Goal: Complete application form

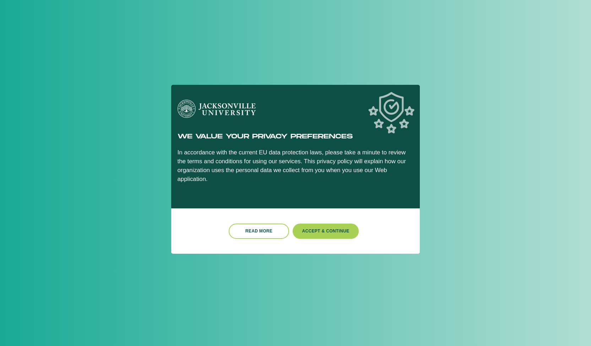
click at [323, 224] on button "Accept & Continue" at bounding box center [326, 231] width 66 height 15
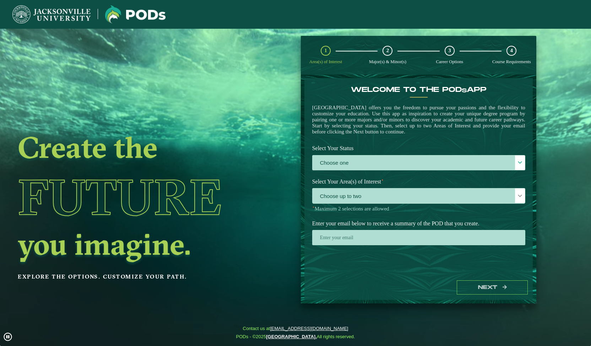
click at [356, 160] on label "Choose one" at bounding box center [418, 162] width 212 height 15
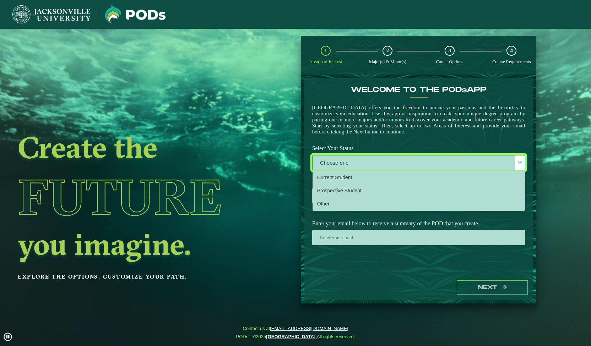
scroll to position [4, 31]
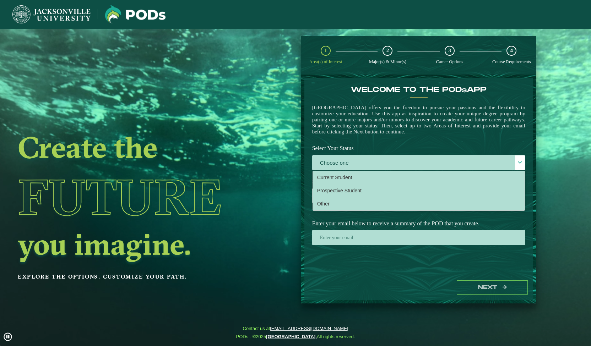
click at [351, 176] on li "Current Student" at bounding box center [419, 177] width 212 height 13
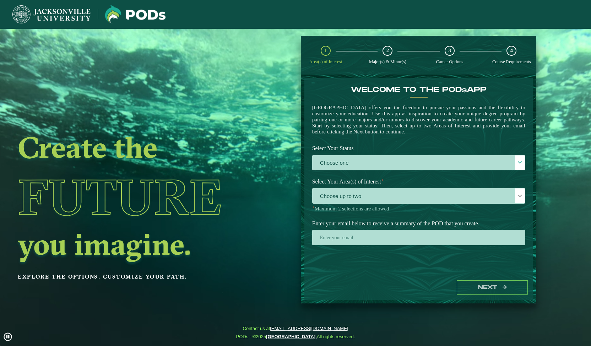
select select "[object Object]"
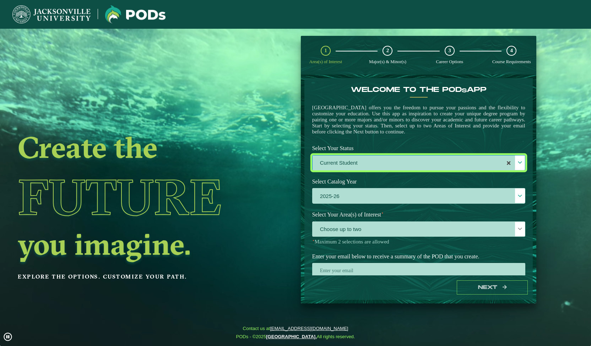
click at [345, 229] on span "Choose up to two" at bounding box center [418, 229] width 212 height 15
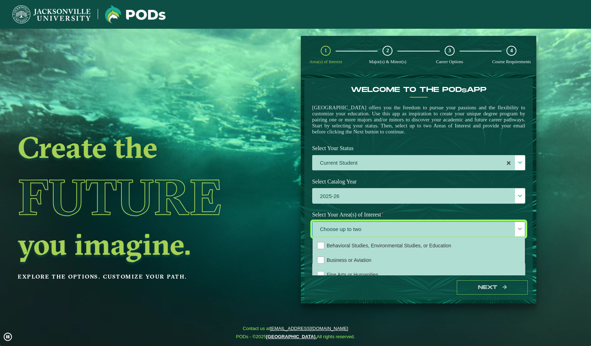
scroll to position [16, 0]
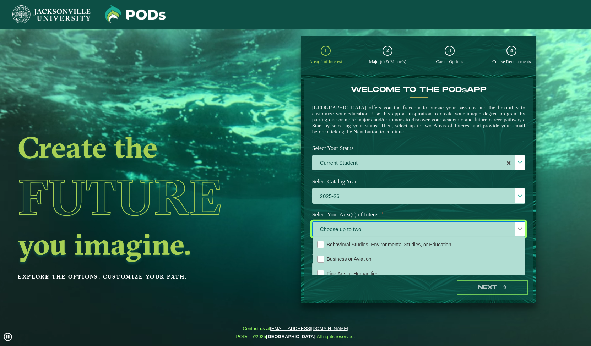
click at [350, 260] on span "Business or Aviation" at bounding box center [349, 259] width 45 height 6
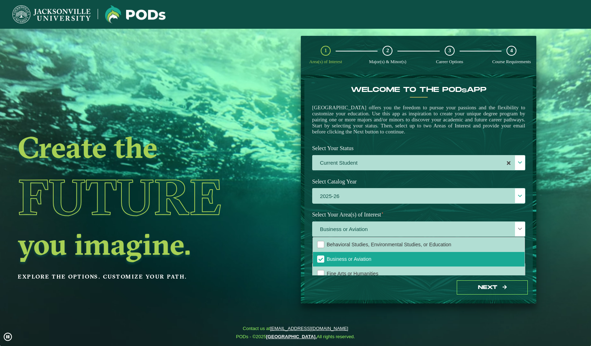
click at [434, 282] on div "Next" at bounding box center [418, 287] width 228 height 24
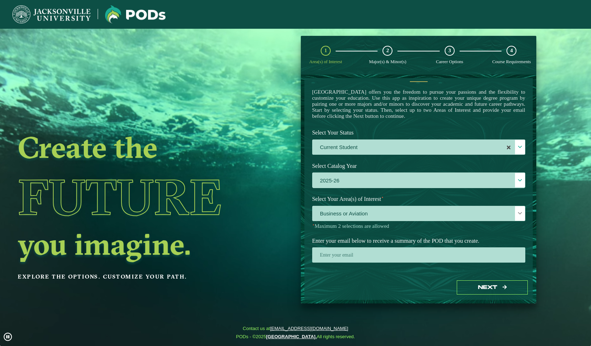
scroll to position [17, 0]
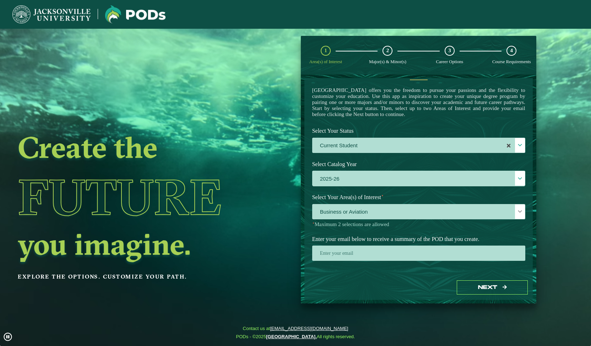
click at [454, 261] on input "email" at bounding box center [418, 253] width 213 height 15
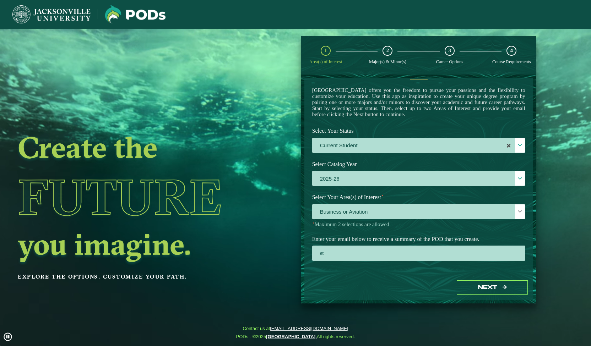
type input "[EMAIL_ADDRESS][DOMAIN_NAME]"
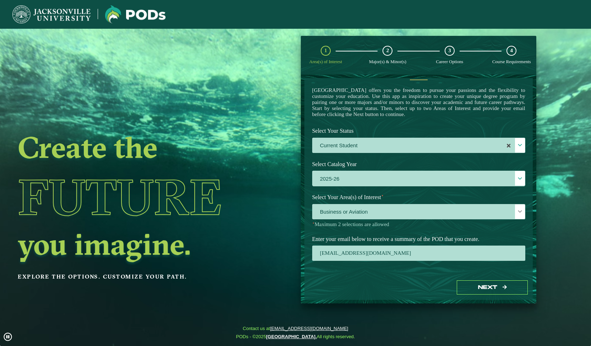
click at [500, 289] on button "Next" at bounding box center [491, 287] width 71 height 15
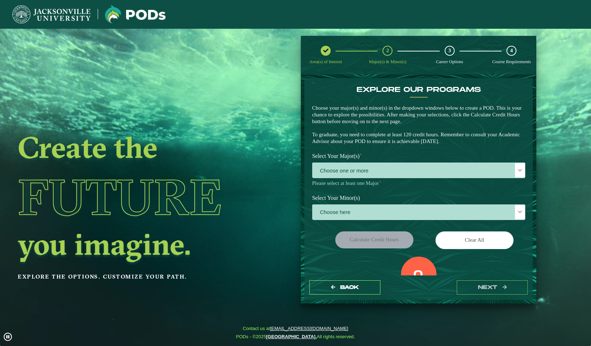
click at [441, 186] on p "Please select at least one Major ⋆" at bounding box center [418, 183] width 213 height 7
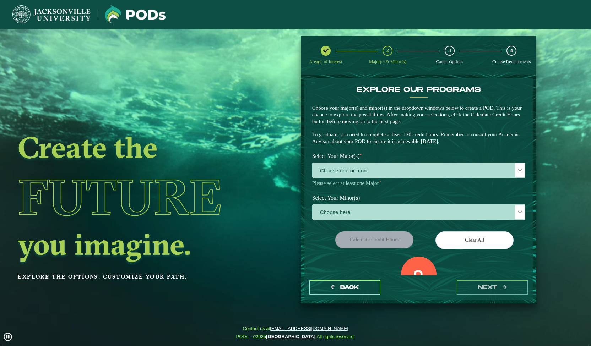
click at [443, 174] on span "Choose one or more" at bounding box center [418, 170] width 212 height 15
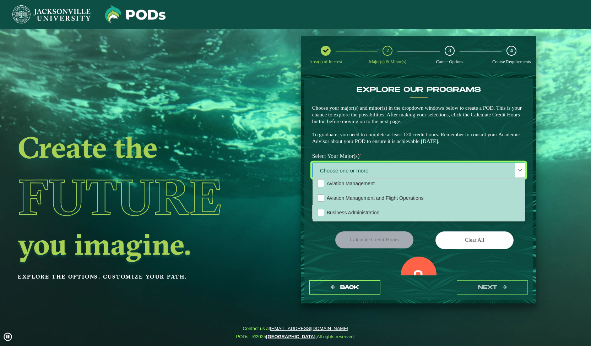
scroll to position [29, 0]
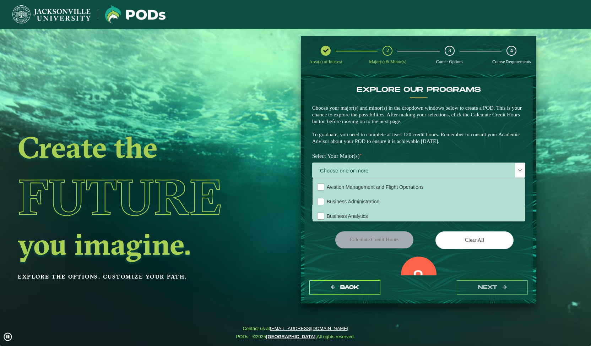
click at [430, 197] on li "Business Administration" at bounding box center [419, 201] width 212 height 15
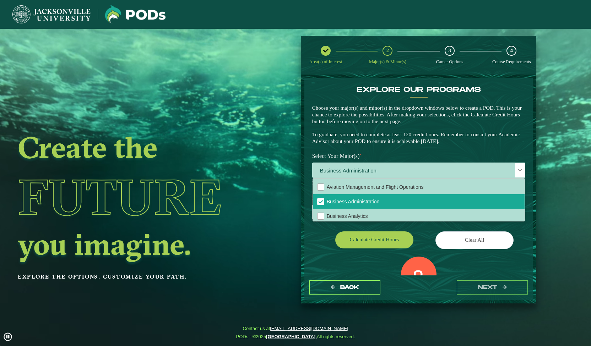
click at [415, 224] on div "Select Your Minor(s) Choose here" at bounding box center [419, 208] width 224 height 35
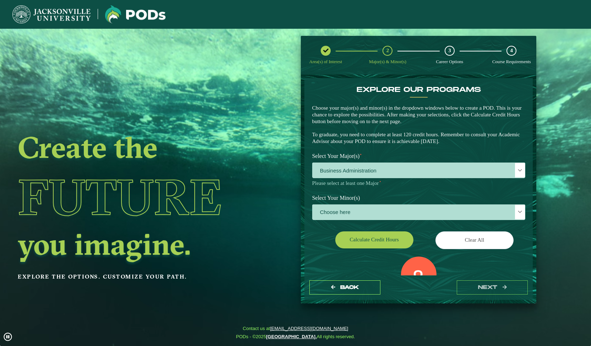
click at [418, 213] on span "Choose here" at bounding box center [418, 212] width 212 height 15
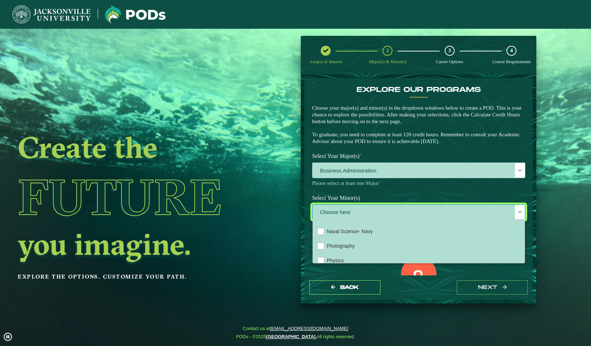
scroll to position [548, 0]
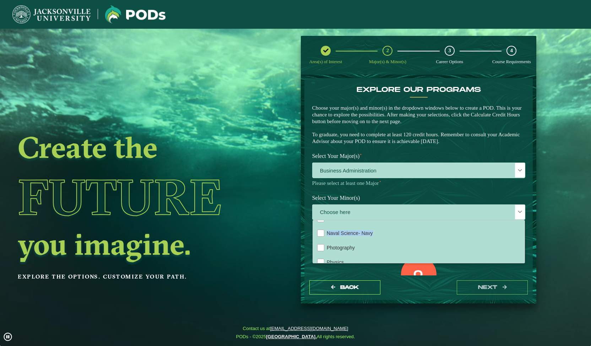
drag, startPoint x: 418, startPoint y: 236, endPoint x: 423, endPoint y: 229, distance: 8.7
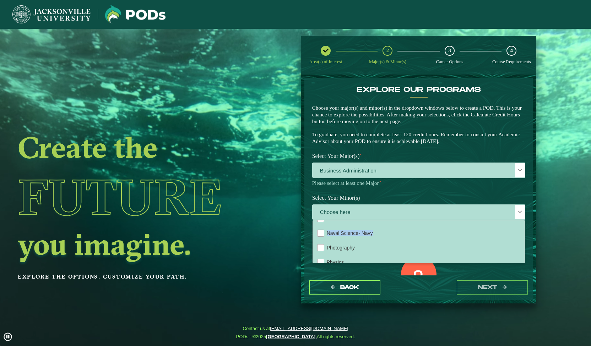
click at [423, 229] on ul "Accounting Animation Applied Economics Applied Mathematics Art Aviation Managem…" at bounding box center [419, 73] width 212 height 800
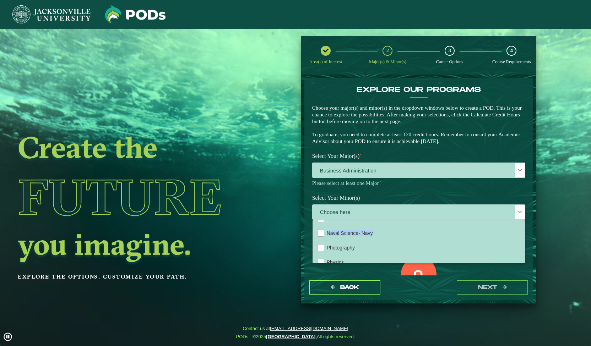
click at [423, 226] on li "Naval Science- Marines" at bounding box center [419, 219] width 212 height 15
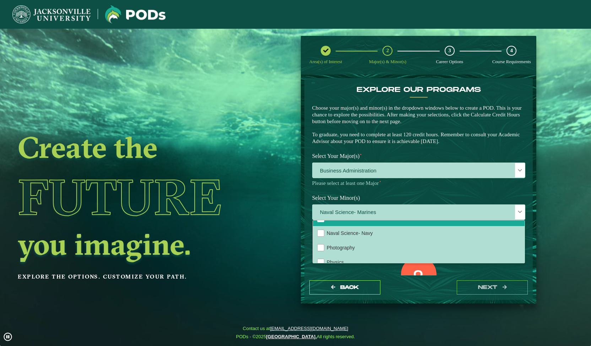
click at [432, 294] on div "Back next" at bounding box center [418, 287] width 228 height 24
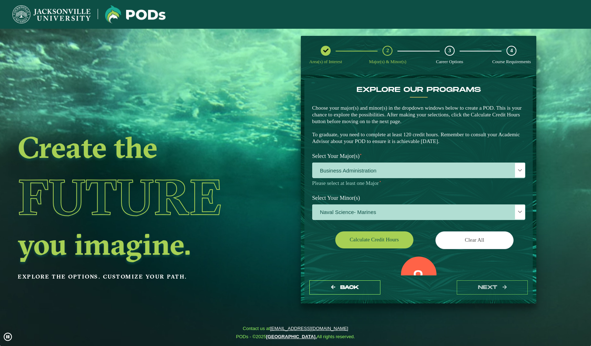
click at [400, 246] on div "EXPLORE OUR PROGRAMS Choose your major(s) and minor(s) in the dropdown windows …" at bounding box center [418, 201] width 213 height 231
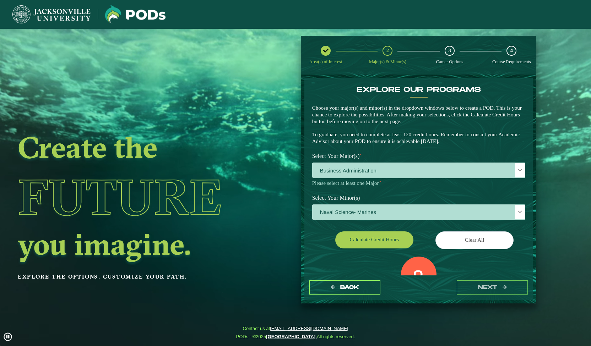
click at [396, 239] on button "Calculate credit hours" at bounding box center [374, 239] width 78 height 17
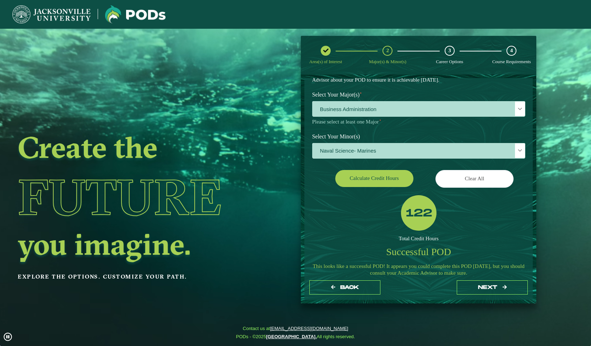
scroll to position [62, 0]
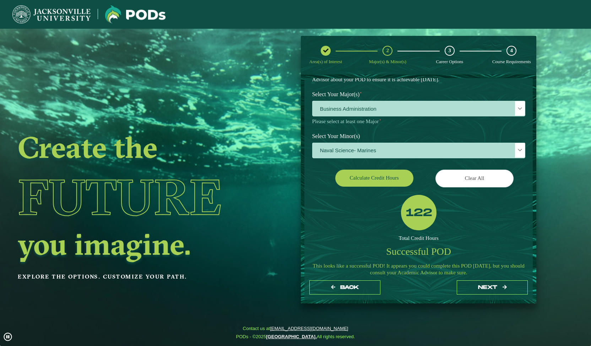
click at [467, 286] on button "next" at bounding box center [491, 287] width 71 height 15
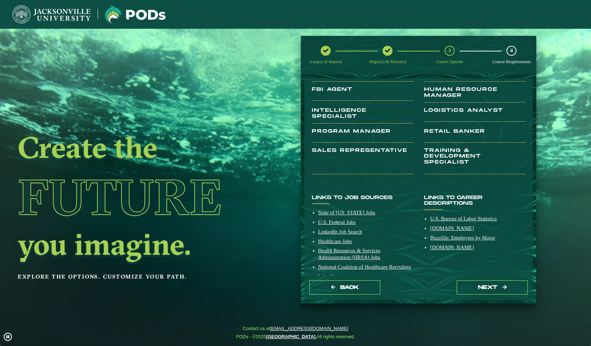
scroll to position [102, 0]
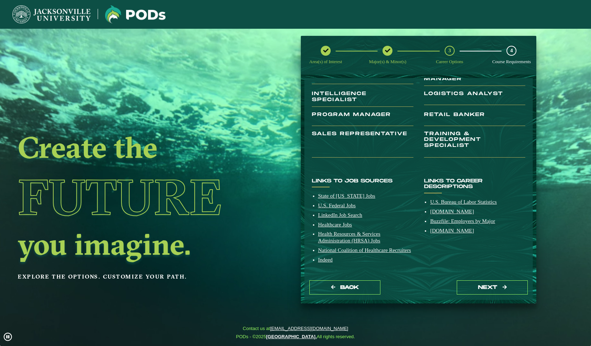
click at [472, 293] on button "next" at bounding box center [491, 287] width 71 height 15
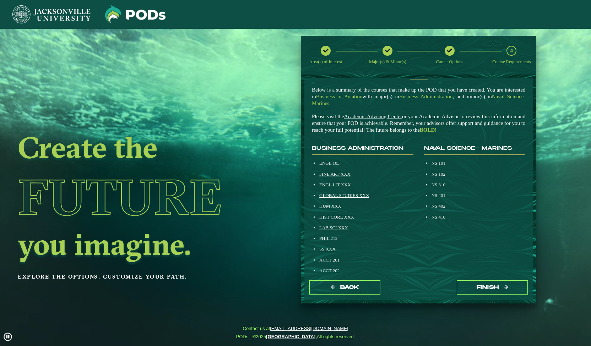
scroll to position [18, 0]
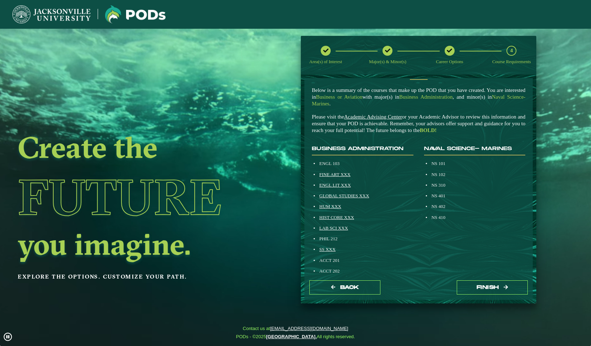
click at [366, 283] on button "Back" at bounding box center [344, 287] width 71 height 15
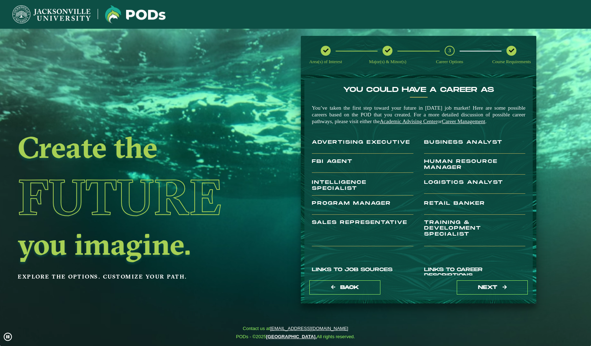
click at [365, 296] on div "Back next" at bounding box center [418, 287] width 228 height 24
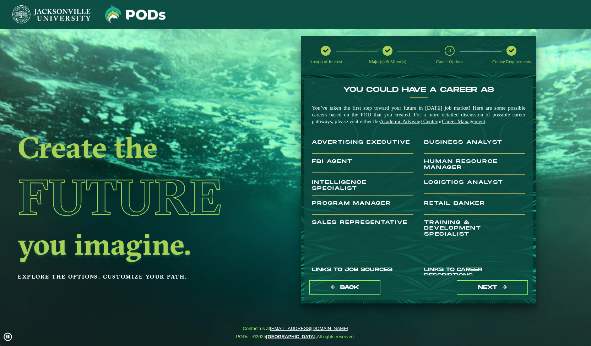
click at [365, 293] on button "Back" at bounding box center [344, 287] width 71 height 15
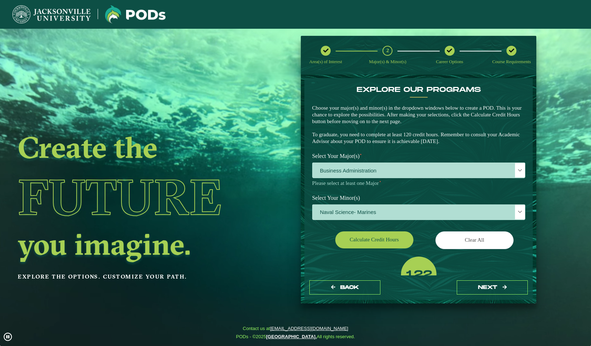
click at [394, 175] on span "Business Administration" at bounding box center [418, 170] width 212 height 15
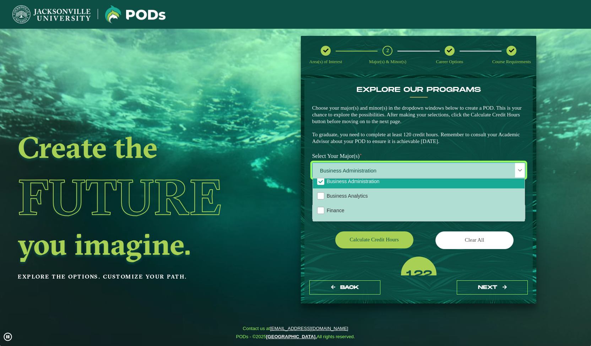
scroll to position [58, 0]
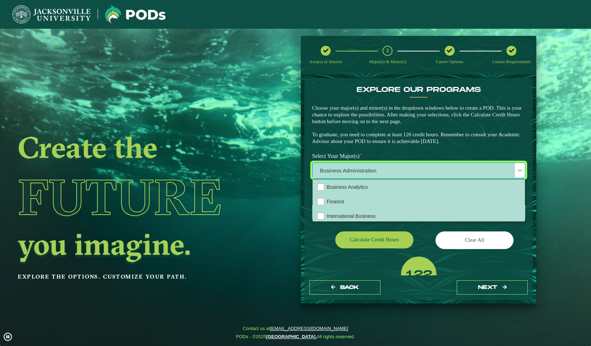
click at [387, 196] on li "Finance" at bounding box center [419, 201] width 212 height 15
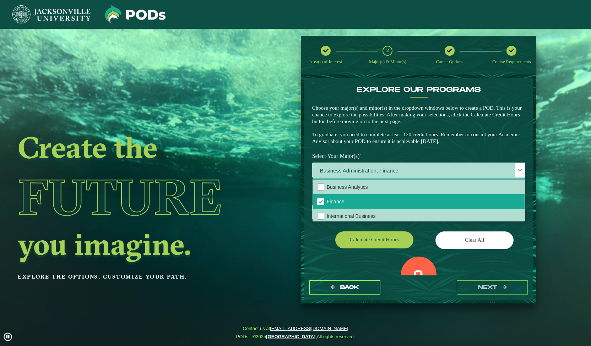
scroll to position [42, 0]
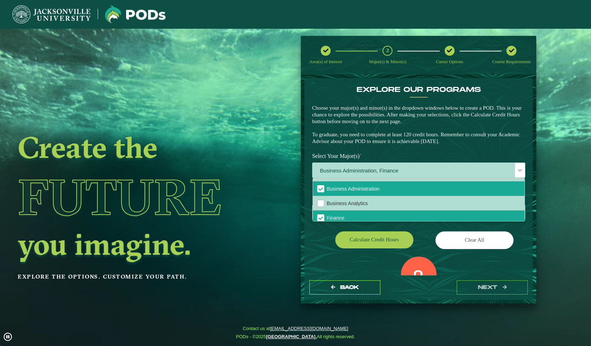
click at [390, 195] on li "Business Administration" at bounding box center [419, 188] width 212 height 15
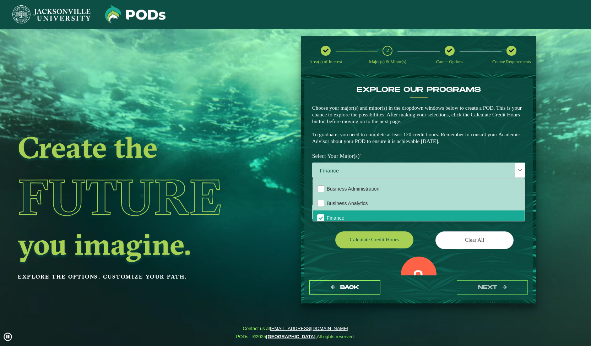
click at [403, 241] on button "Calculate credit hours" at bounding box center [374, 239] width 78 height 17
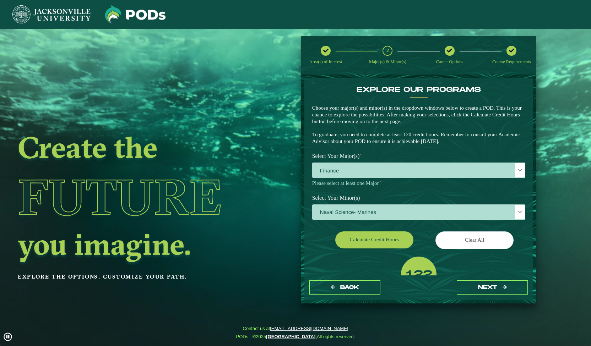
scroll to position [27, 0]
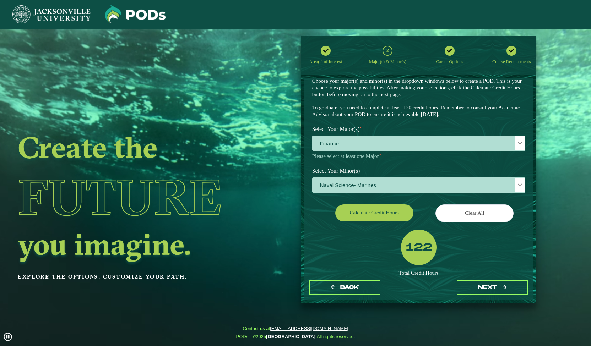
click at [468, 282] on button "next" at bounding box center [491, 287] width 71 height 15
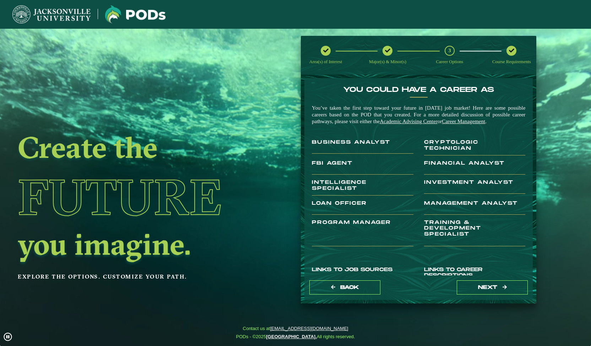
scroll to position [102, 0]
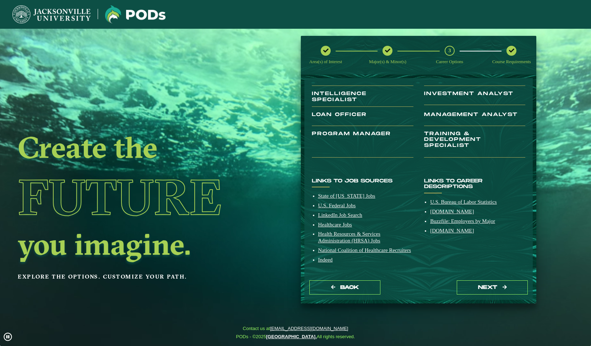
click at [466, 295] on button "next" at bounding box center [491, 287] width 71 height 15
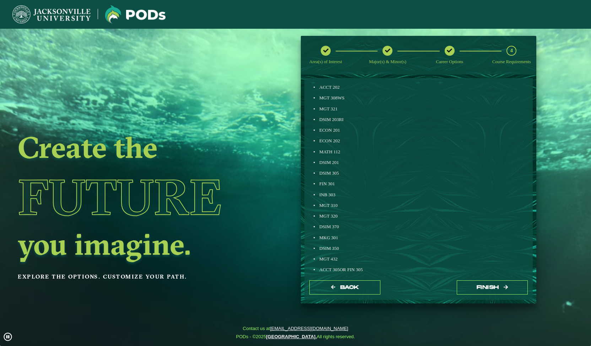
scroll to position [197, 0]
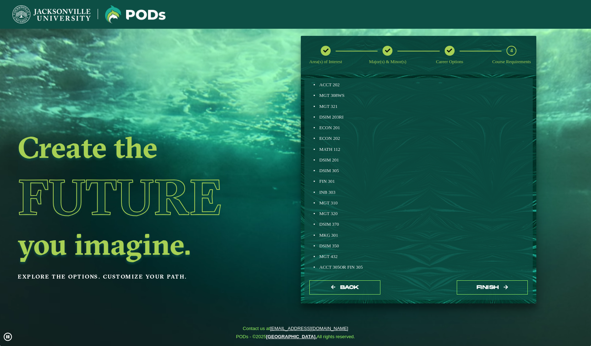
click at [378, 286] on button "Back" at bounding box center [344, 287] width 71 height 15
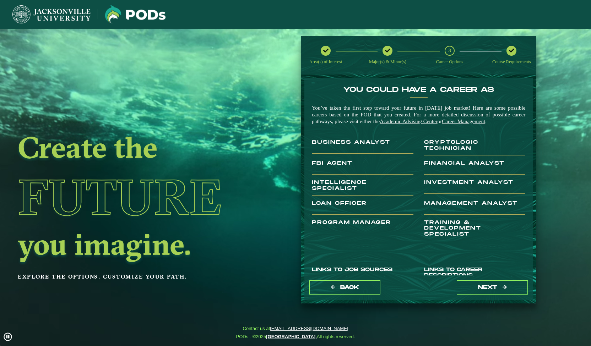
click at [362, 279] on div "Back next" at bounding box center [418, 287] width 228 height 24
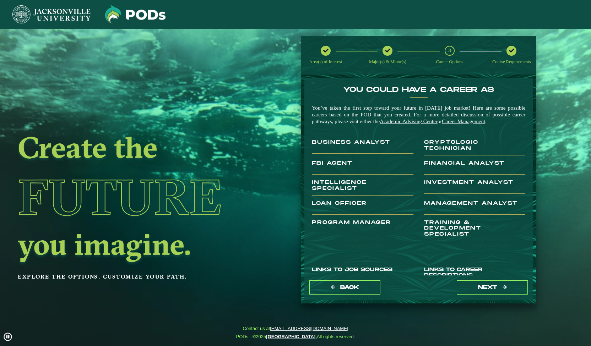
click at [361, 282] on button "Back" at bounding box center [344, 287] width 71 height 15
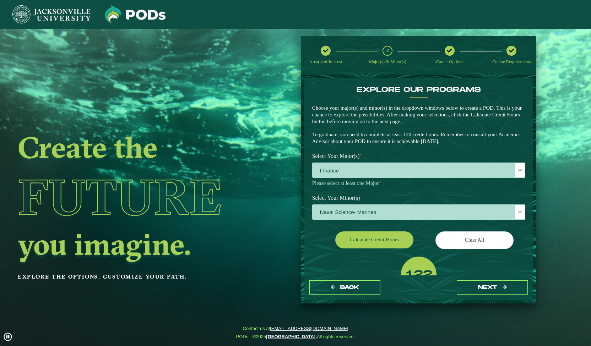
click at [371, 164] on span "Finance" at bounding box center [418, 170] width 212 height 15
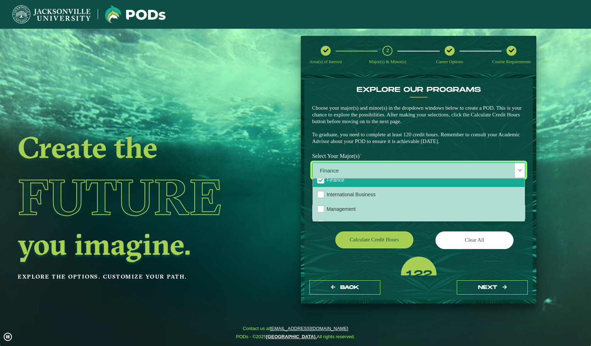
scroll to position [73, 0]
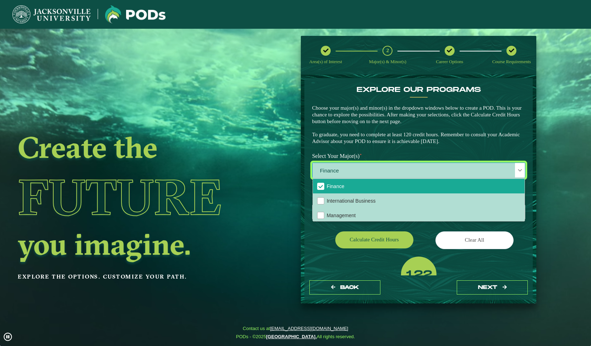
click at [370, 186] on li "Finance" at bounding box center [419, 186] width 212 height 15
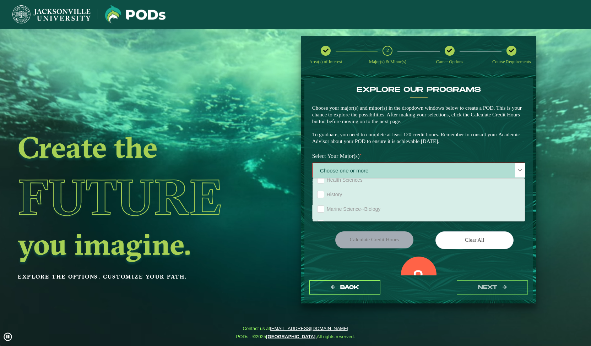
scroll to position [420, 0]
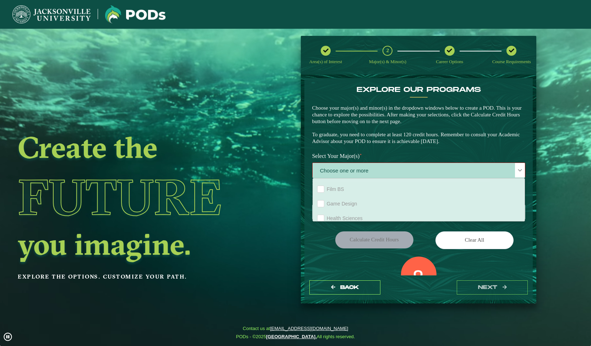
click at [388, 146] on div "EXPLORE OUR PROGRAMS Choose your major(s) and minor(s) in the dropdown windows …" at bounding box center [419, 118] width 224 height 64
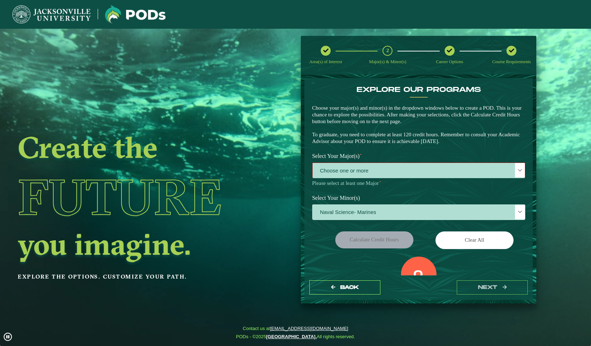
click at [376, 206] on span "Naval Science- Marines" at bounding box center [418, 212] width 212 height 15
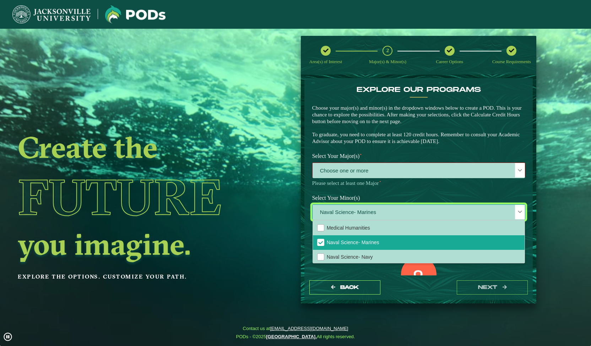
scroll to position [527, 0]
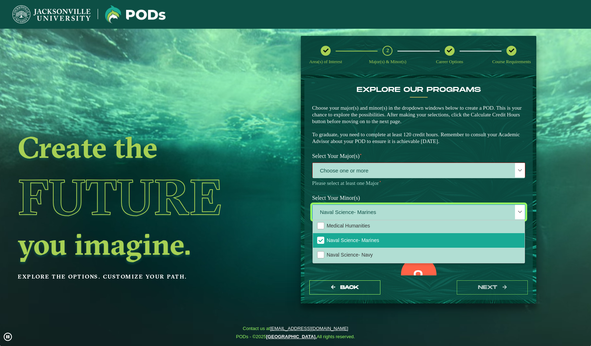
click at [367, 243] on span "Naval Science- Marines" at bounding box center [353, 240] width 53 height 6
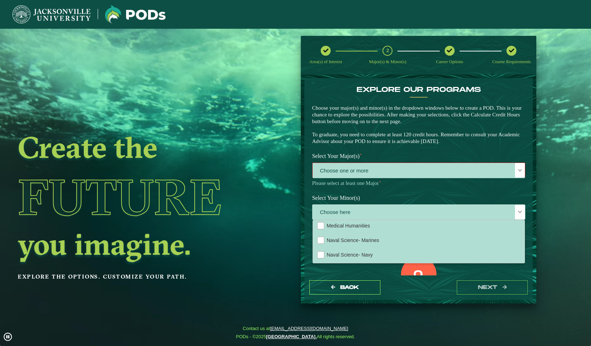
click at [370, 173] on span "Choose one or more" at bounding box center [418, 170] width 212 height 15
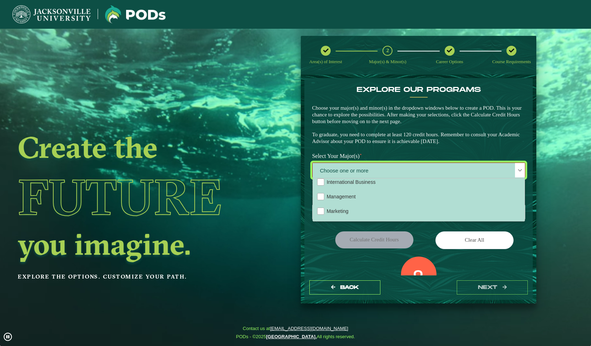
scroll to position [122, 0]
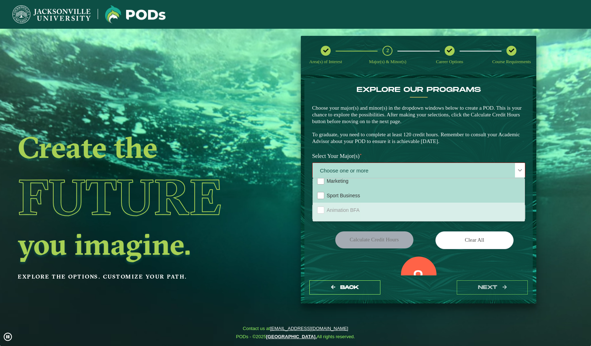
click at [368, 201] on li "Sport Business" at bounding box center [419, 195] width 212 height 15
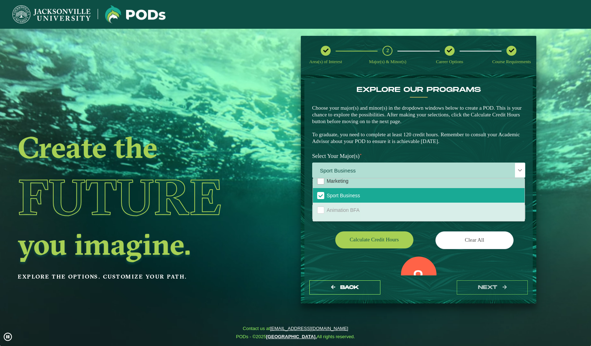
click at [341, 225] on div "Select Your Minor(s) Choose here" at bounding box center [419, 208] width 224 height 35
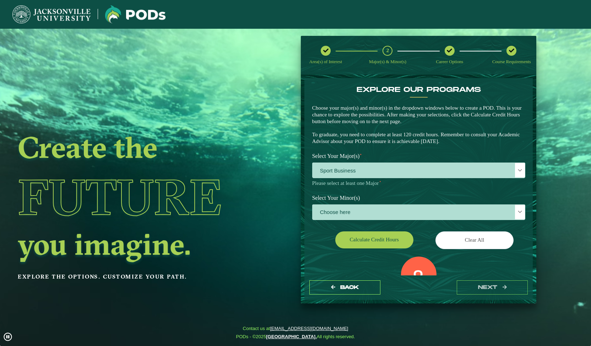
click at [353, 202] on label "Select Your Minor(s)" at bounding box center [419, 197] width 224 height 13
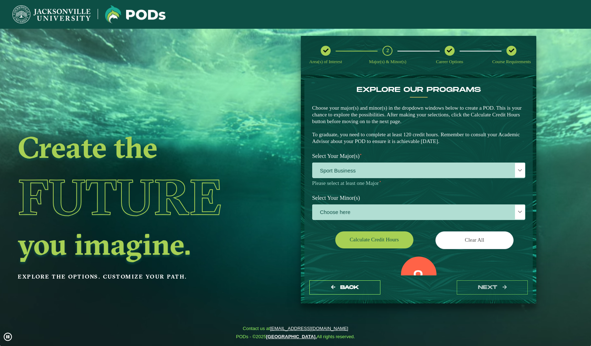
click at [352, 206] on span "Choose here" at bounding box center [418, 212] width 212 height 15
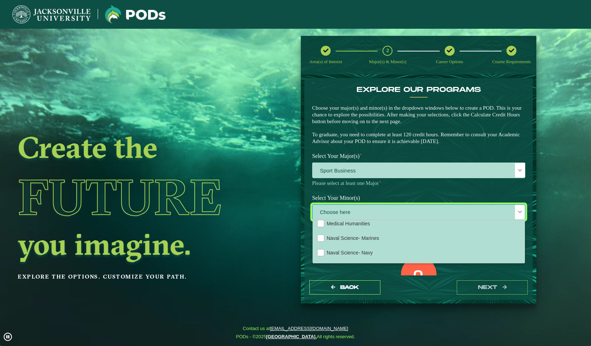
scroll to position [532, 0]
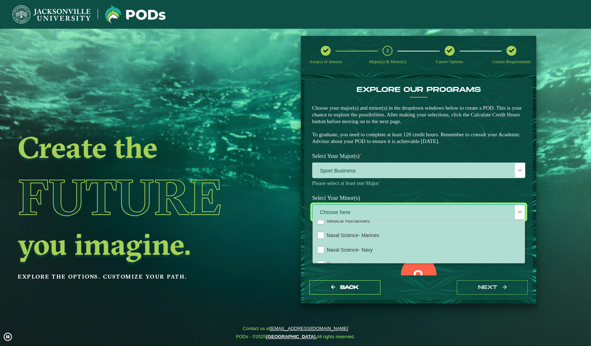
click at [351, 239] on li "Naval Science- Marines" at bounding box center [419, 235] width 212 height 15
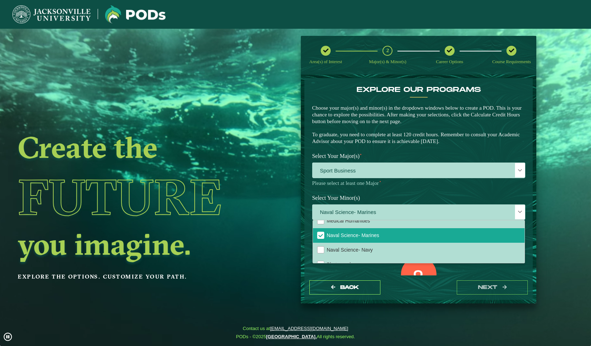
click at [437, 291] on div "Back next" at bounding box center [418, 287] width 228 height 24
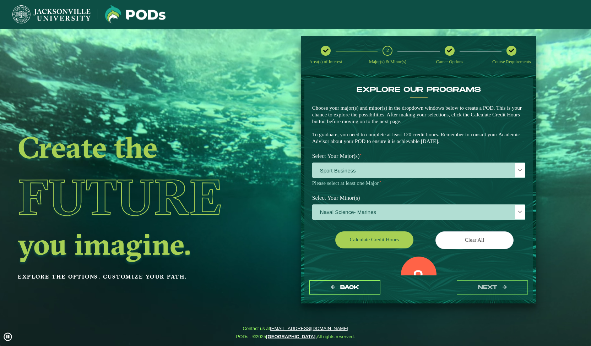
click at [395, 237] on button "Calculate credit hours" at bounding box center [374, 239] width 78 height 17
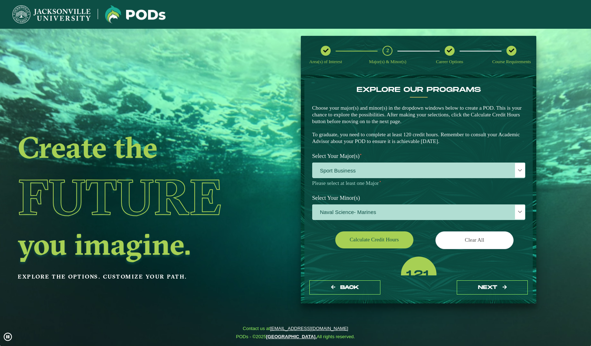
scroll to position [27, 0]
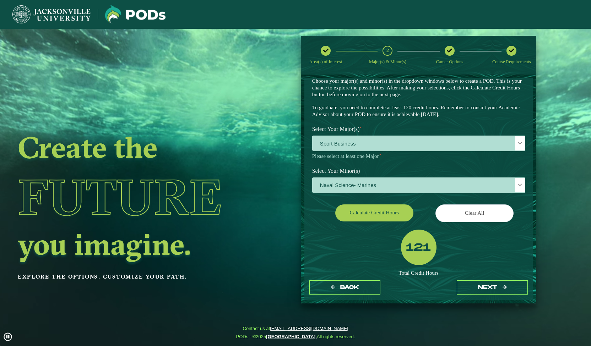
click at [465, 286] on button "next" at bounding box center [491, 287] width 71 height 15
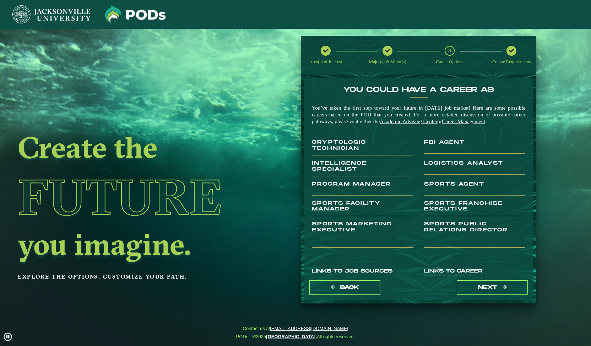
scroll to position [103, 0]
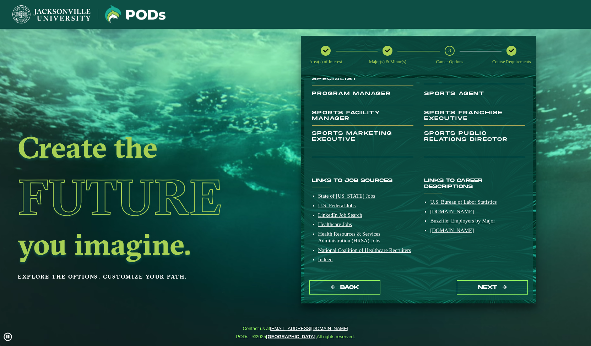
click at [466, 283] on button "next" at bounding box center [491, 287] width 71 height 15
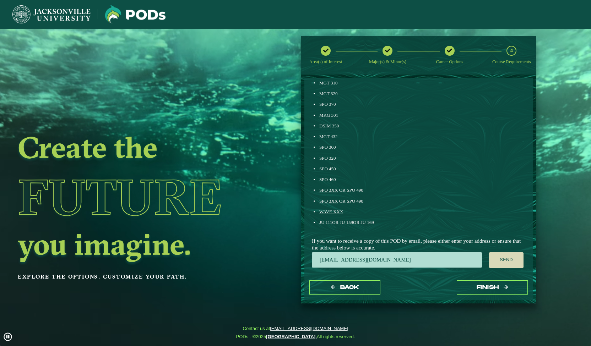
scroll to position [324, 0]
